Goal: Information Seeking & Learning: Learn about a topic

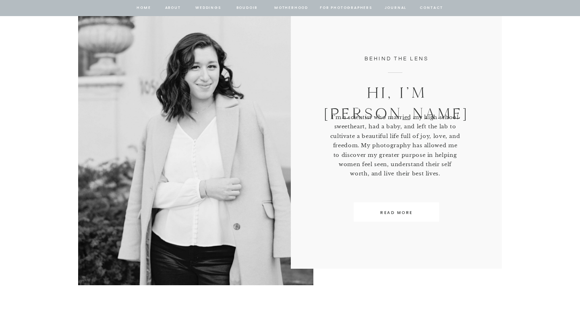
scroll to position [389, 0]
drag, startPoint x: 364, startPoint y: 59, endPoint x: 468, endPoint y: 189, distance: 166.7
click at [468, 189] on div "behind the lens Hi, I’m [PERSON_NAME]’m a scientist who married my high school …" at bounding box center [289, 124] width 483 height 399
click at [411, 91] on p "Hi, I’m [PERSON_NAME]" at bounding box center [396, 91] width 147 height 19
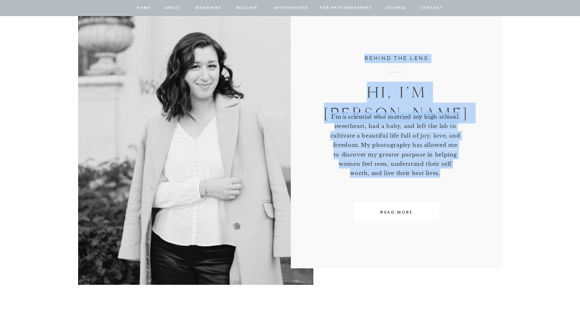
drag, startPoint x: 364, startPoint y: 57, endPoint x: 443, endPoint y: 185, distance: 150.2
click at [443, 185] on div "behind the lens Hi, I’m [PERSON_NAME]’m a scientist who married my high school …" at bounding box center [289, 124] width 483 height 399
copy div "behind the lens Hi, I’m [PERSON_NAME]’m a scientist who married my high school …"
click at [365, 213] on p "READ MORE" at bounding box center [396, 212] width 74 height 7
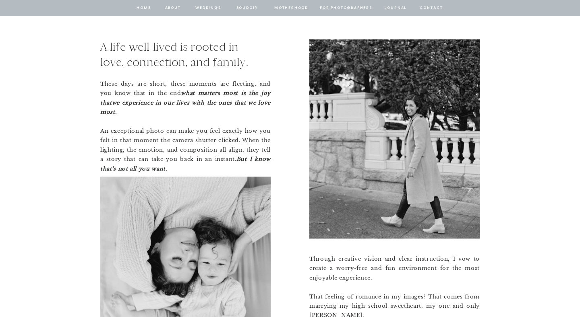
scroll to position [741, 0]
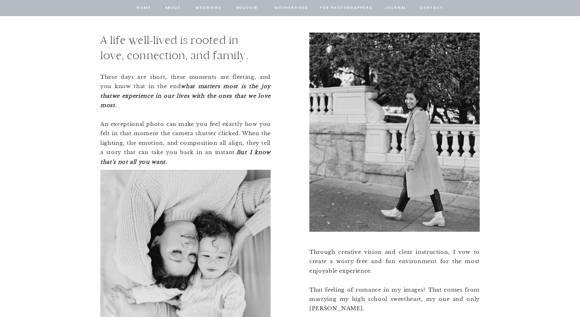
drag, startPoint x: 100, startPoint y: 40, endPoint x: 248, endPoint y: 151, distance: 184.9
copy div "A life well-lived is rooted in love, connection, and family. These days are sho…"
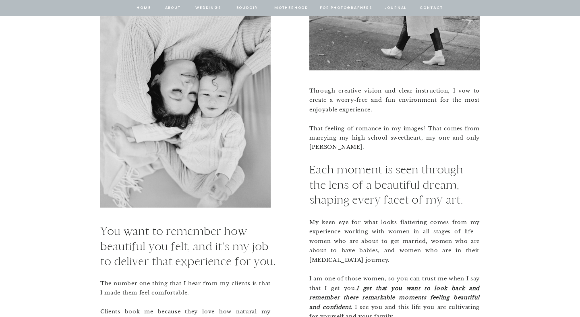
scroll to position [977, 0]
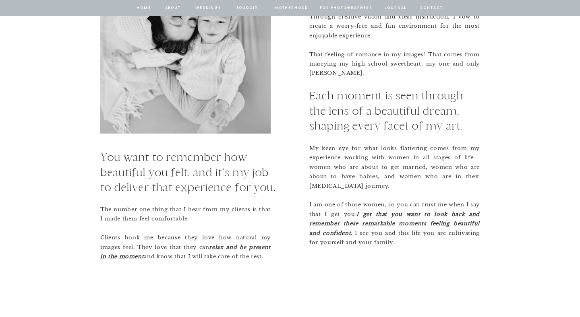
drag, startPoint x: 102, startPoint y: 157, endPoint x: 270, endPoint y: 258, distance: 195.5
click at [270, 258] on div "A life well-lived is rooted in love, connection, and family. These days are sho…" at bounding box center [289, 29] width 483 height 587
copy div "You want to remember how beautiful you felt, and it’s my job to deliver that ex…"
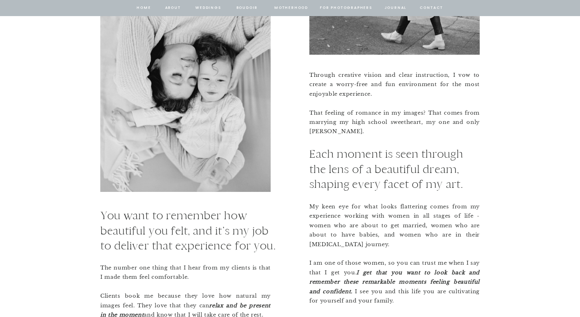
scroll to position [918, 0]
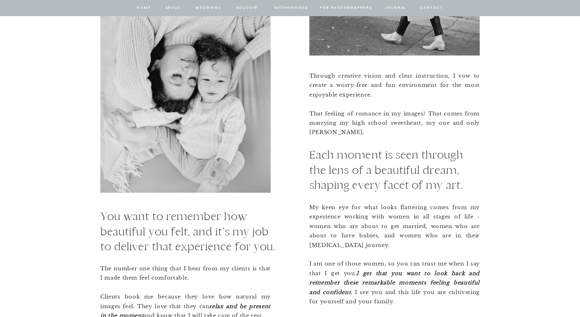
drag, startPoint x: 309, startPoint y: 74, endPoint x: 457, endPoint y: 298, distance: 268.4
click at [457, 298] on div "A life well-lived is rooted in love, connection, and family. These days are sho…" at bounding box center [289, 88] width 483 height 587
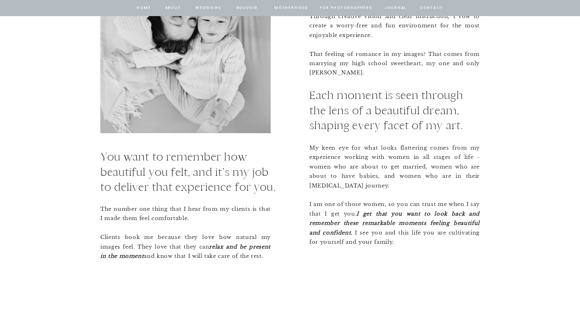
scroll to position [979, 0]
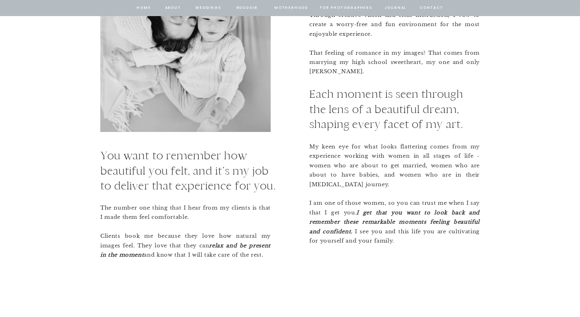
copy div "Through creative vision and clear instruction, I vow to create a worry-free and…"
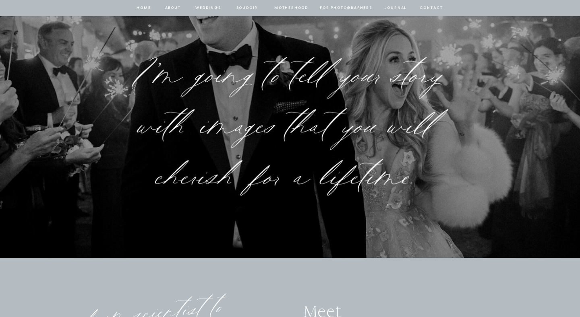
scroll to position [1316, 0]
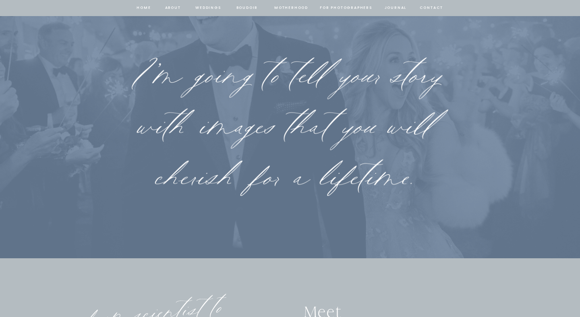
drag, startPoint x: 119, startPoint y: 72, endPoint x: 392, endPoint y: 133, distance: 279.7
click at [392, 133] on div at bounding box center [290, 127] width 316 height 138
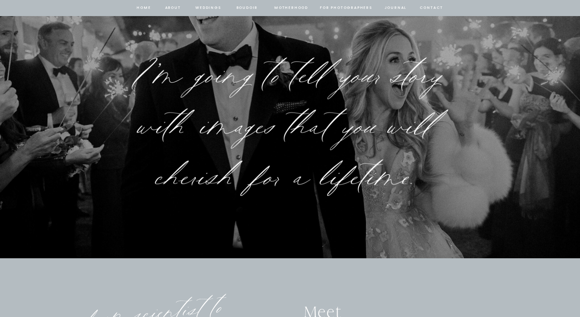
click at [408, 151] on div at bounding box center [290, 127] width 316 height 138
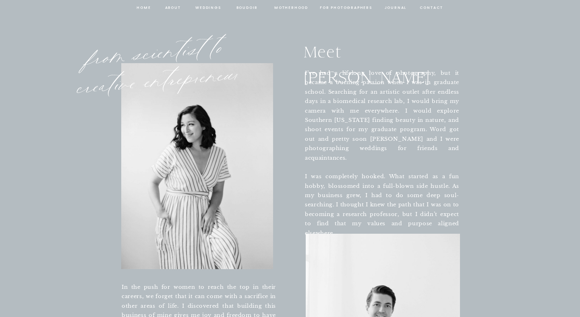
scroll to position [1576, 0]
click at [364, 144] on p "I’ve had a lifelong love of photography, but it became a burning passion when I…" at bounding box center [382, 144] width 154 height 152
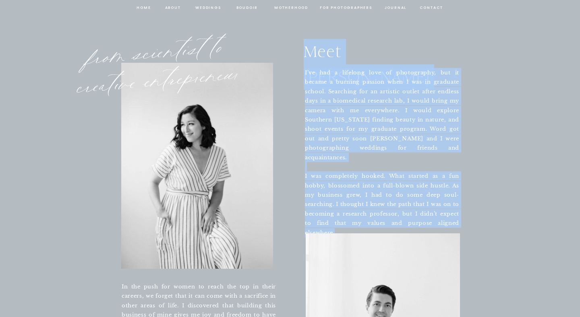
drag, startPoint x: 304, startPoint y: 54, endPoint x: 454, endPoint y: 216, distance: 221.3
copy div "Meet [PERSON_NAME] Meet [PERSON_NAME]’ve had a lifelong love of photography, bu…"
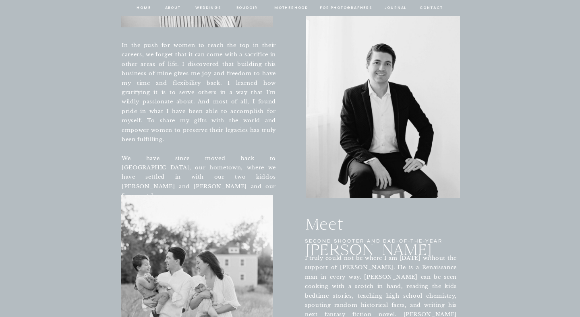
scroll to position [1816, 0]
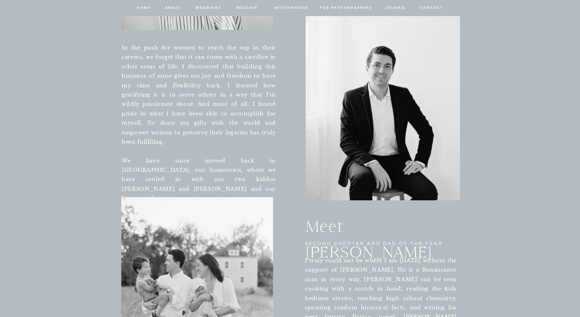
click at [193, 142] on p "In the push for women to reach the top in their careers, we forget that it can …" at bounding box center [199, 114] width 154 height 142
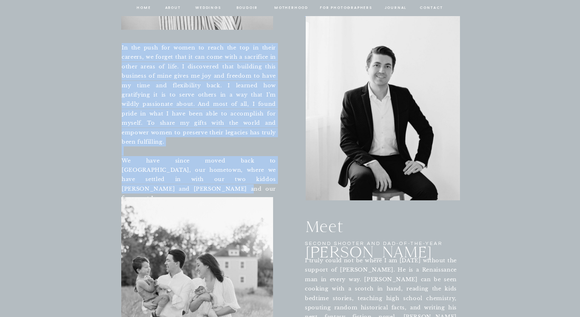
drag, startPoint x: 121, startPoint y: 48, endPoint x: 273, endPoint y: 180, distance: 201.8
copy div "Lore Ipsumd Sita Consec A’el sed d eiusmodt inci ut laboreetdol, mag al enimad …"
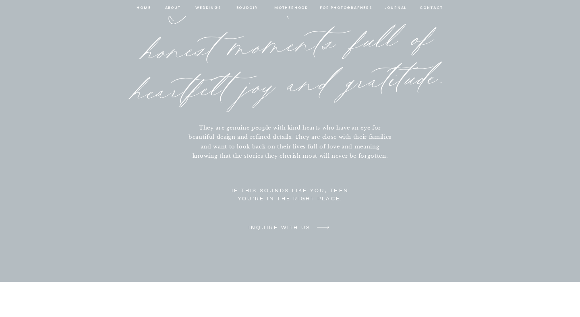
scroll to position [3635, 0]
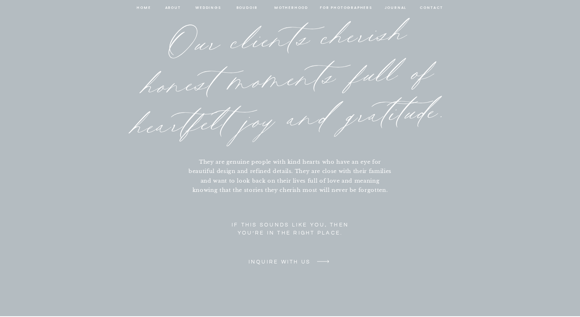
drag, startPoint x: 173, startPoint y: 44, endPoint x: 361, endPoint y: 213, distance: 252.0
click at [153, 47] on h3 "Our clients cherish honest moments full of heartfelt joy and gratitude." at bounding box center [290, 85] width 330 height 124
drag, startPoint x: 171, startPoint y: 44, endPoint x: 389, endPoint y: 202, distance: 269.2
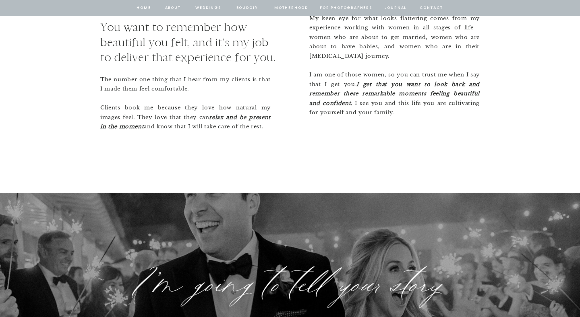
scroll to position [1027, 0]
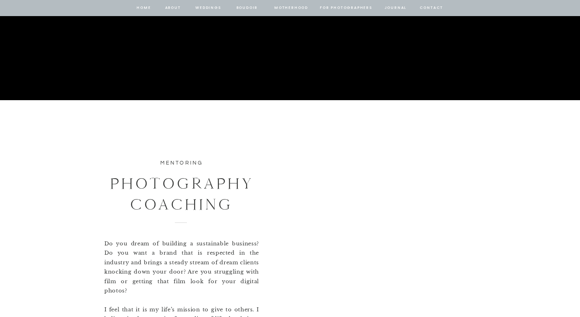
scroll to position [261, 0]
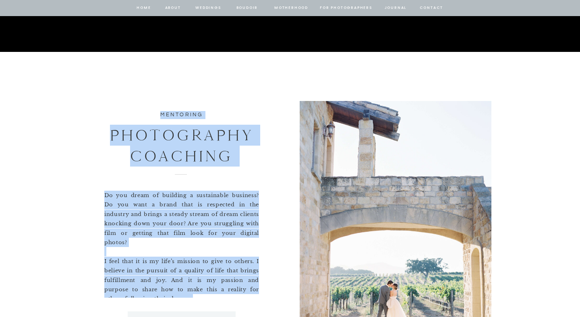
drag, startPoint x: 161, startPoint y: 114, endPoint x: 194, endPoint y: 294, distance: 183.4
click at [194, 294] on div "mentoring PHOTOGRAPHY coaching Do you dream of building a sustainable business?…" at bounding box center [289, 229] width 483 height 354
copy div "mentoring PHOTOGRAPHY coaching Do you dream of building a sustainable business?…"
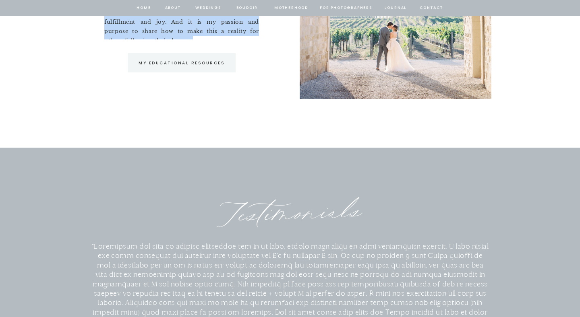
scroll to position [535, 0]
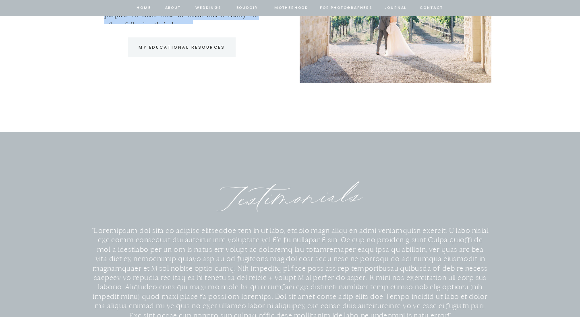
click at [173, 45] on p "My Educational Resources" at bounding box center [181, 47] width 98 height 7
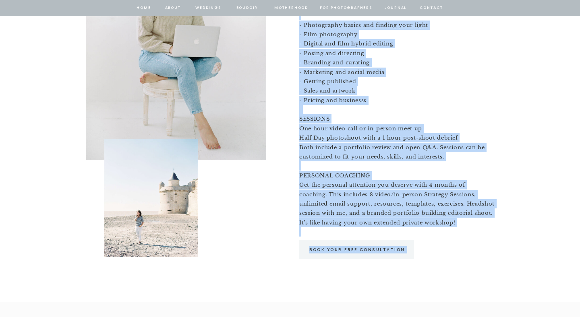
scroll to position [1033, 0]
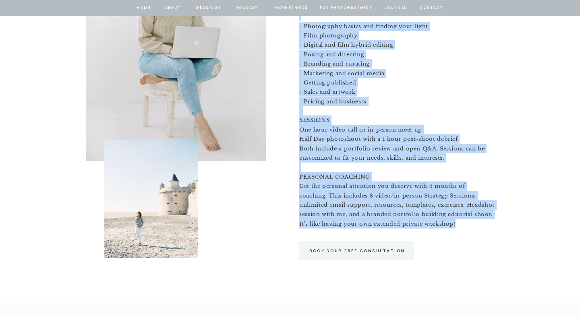
drag, startPoint x: 300, startPoint y: 49, endPoint x: 432, endPoint y: 225, distance: 220.0
click at [432, 225] on div "HOME ABOUT Weddings BOUDOIR Motherhood for photographers journal arrow INQUIRE …" at bounding box center [290, 29] width 580 height 2125
copy div "mentor sessions We are currently offering select spots for 1:1 mentor sessions.…"
